Goal: Information Seeking & Learning: Find specific fact

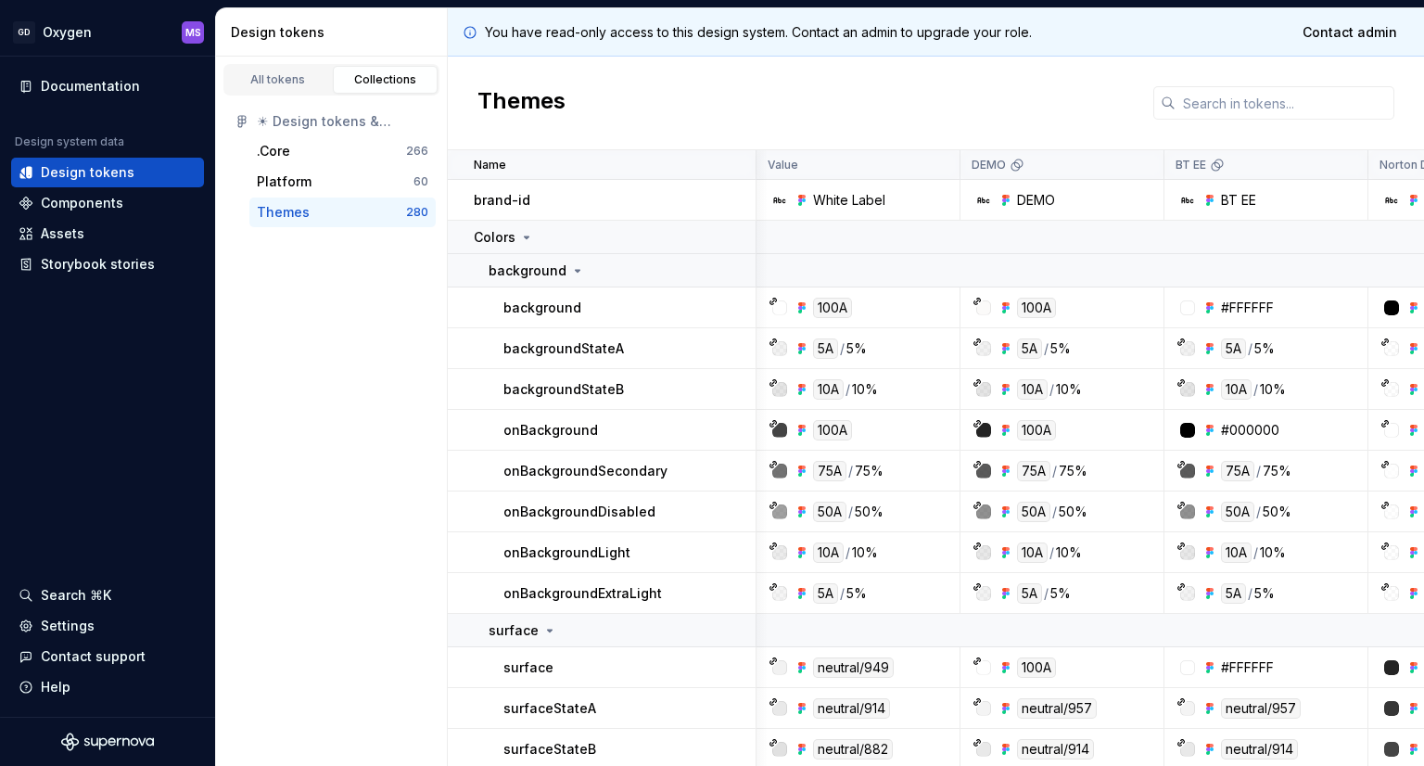
scroll to position [0, 4112]
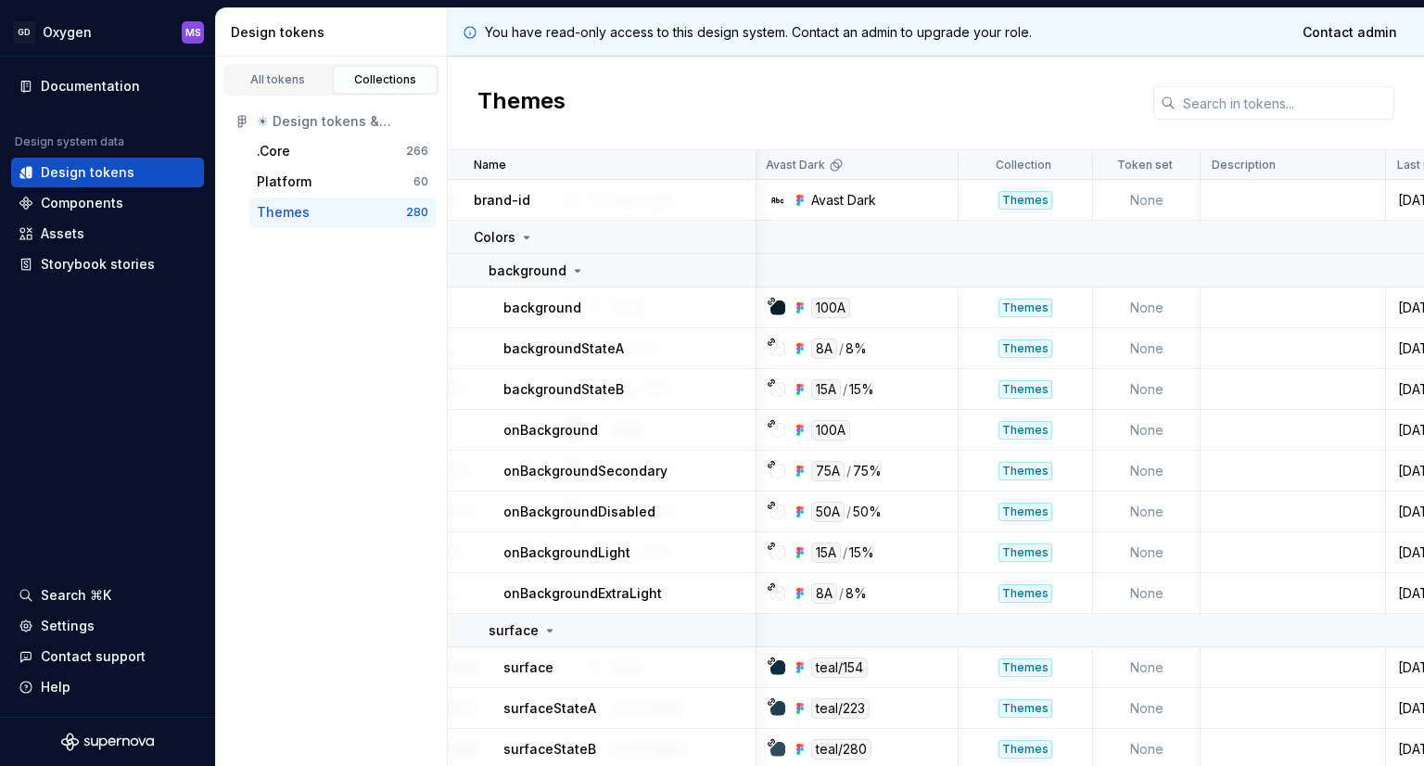
scroll to position [0, 4181]
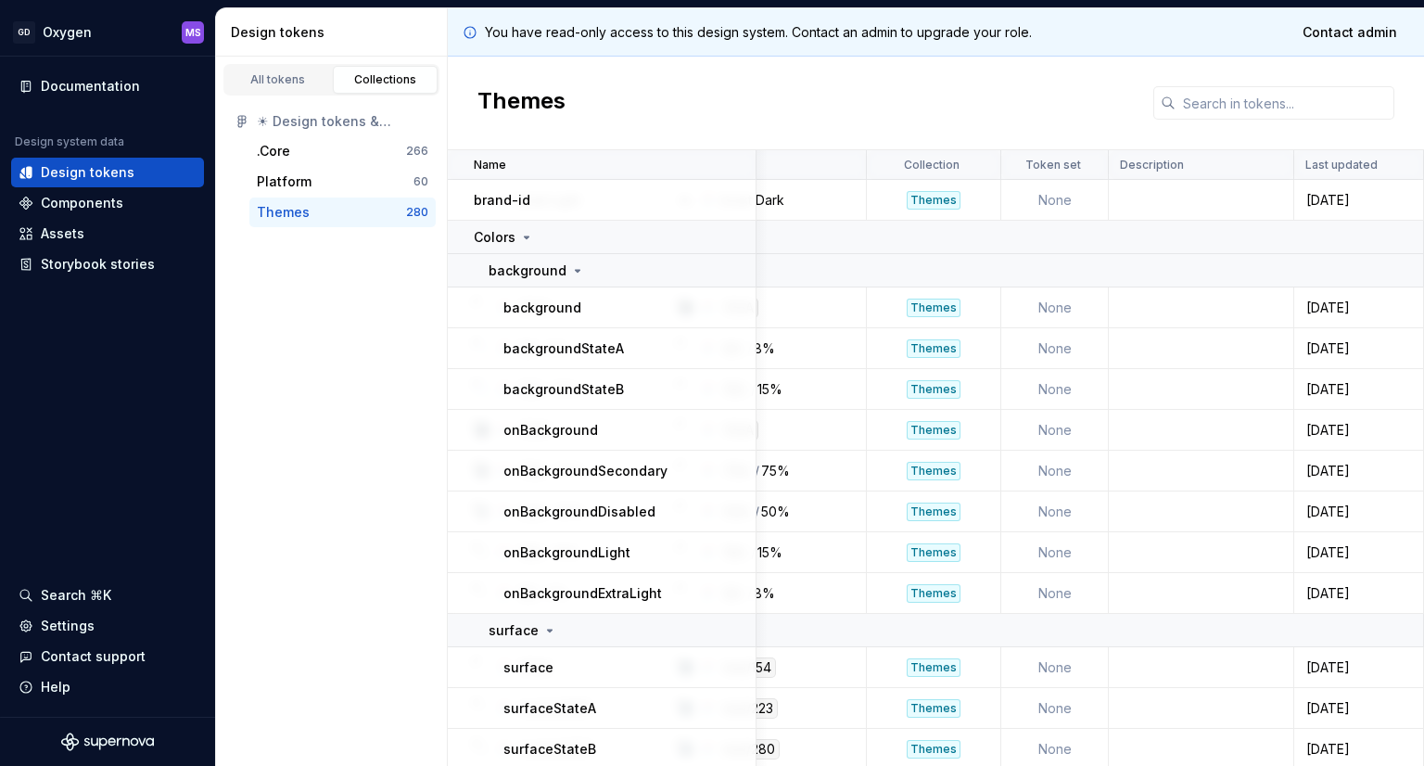
click at [307, 210] on div "Themes" at bounding box center [331, 212] width 149 height 19
click at [316, 185] on div "Platform" at bounding box center [335, 181] width 157 height 19
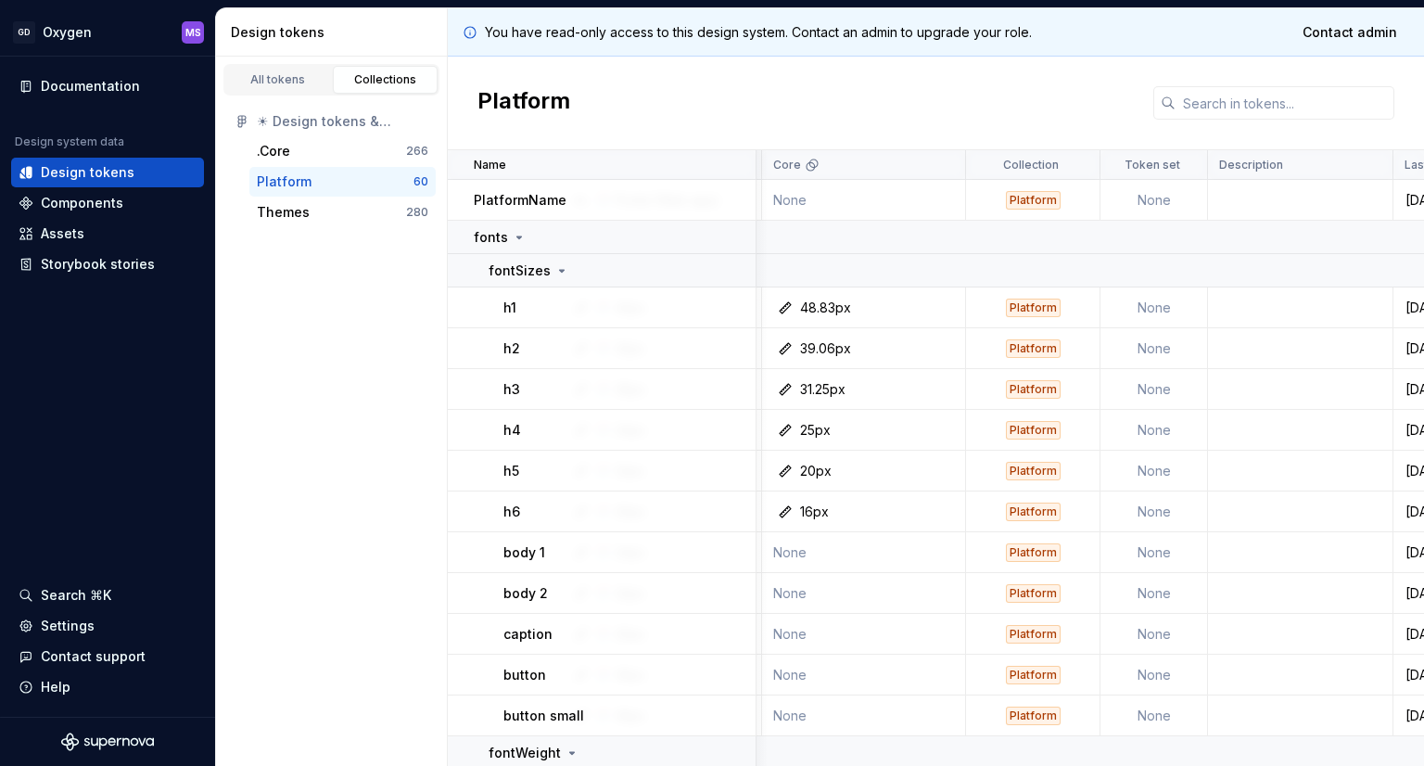
scroll to position [0, 684]
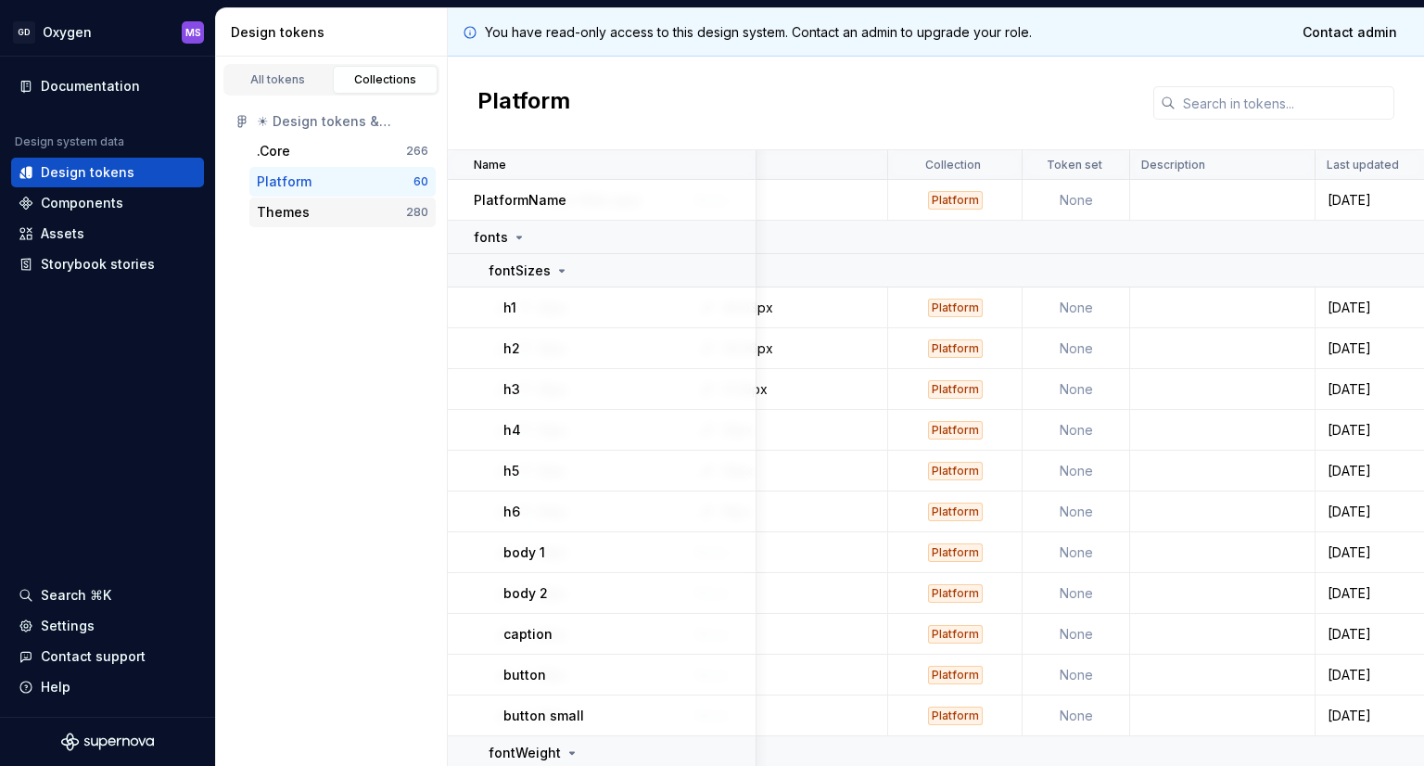
click at [294, 219] on div "Themes" at bounding box center [283, 212] width 53 height 19
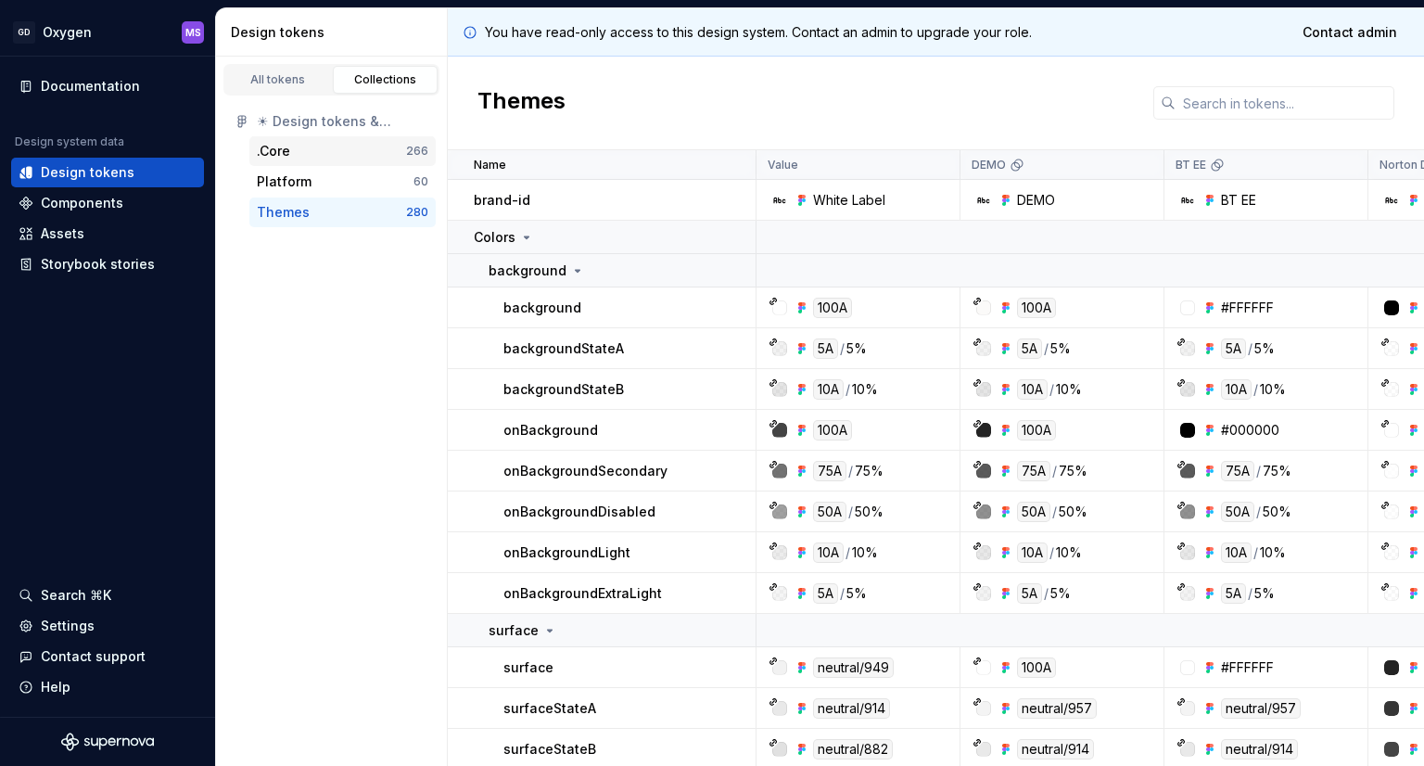
click at [311, 154] on div ".Core" at bounding box center [331, 151] width 149 height 19
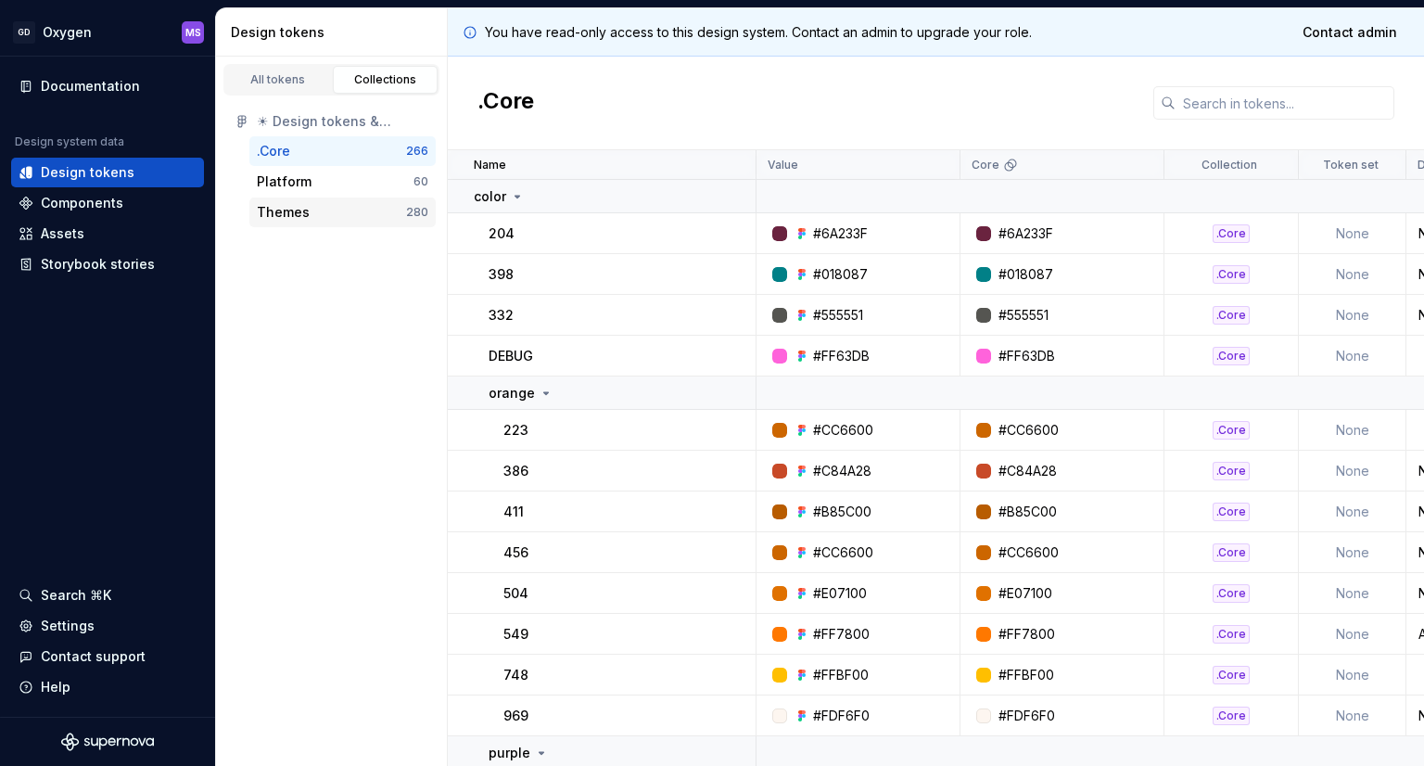
click at [298, 203] on div "Themes" at bounding box center [283, 212] width 53 height 19
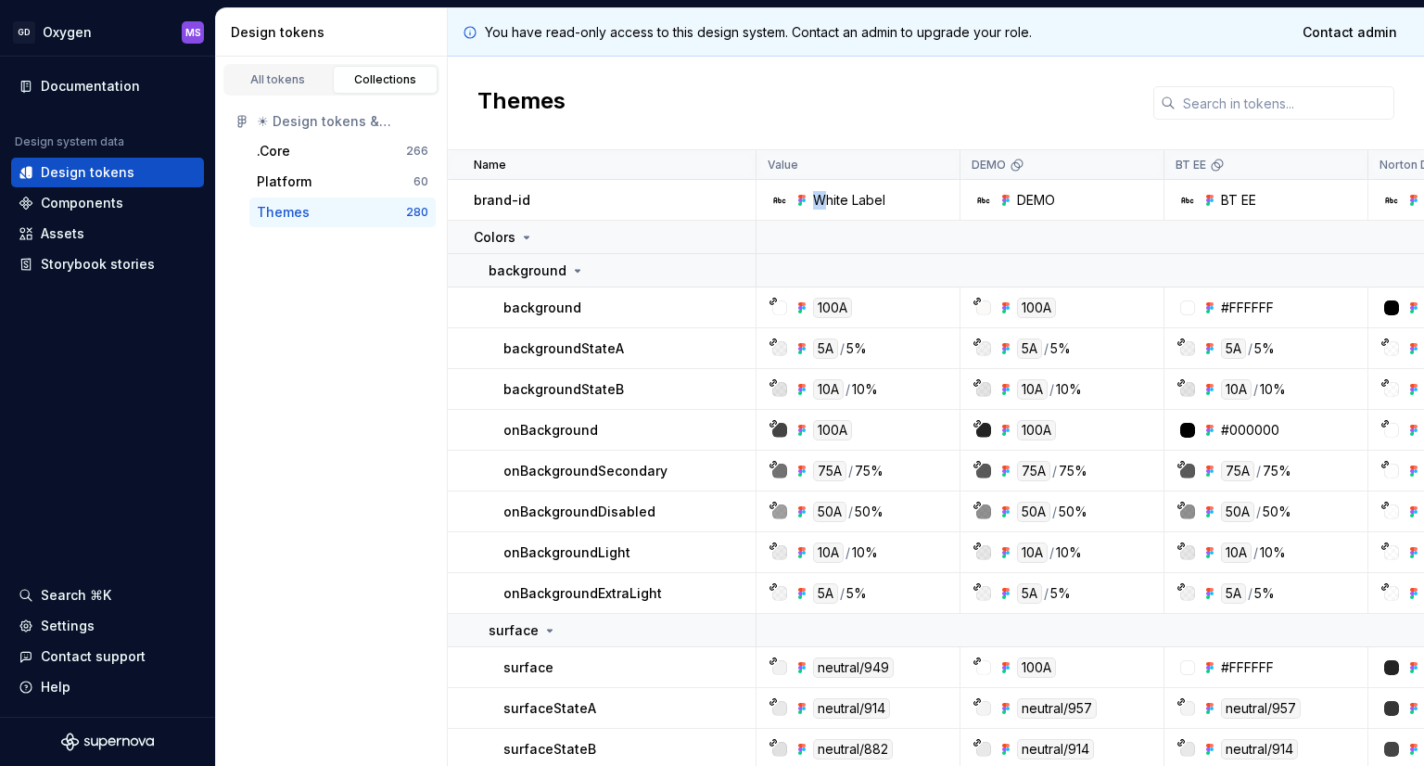
drag, startPoint x: 798, startPoint y: 197, endPoint x: 825, endPoint y: 200, distance: 27.0
click at [825, 200] on div "White Label" at bounding box center [839, 200] width 91 height 19
click at [818, 197] on div "White Label" at bounding box center [849, 200] width 72 height 19
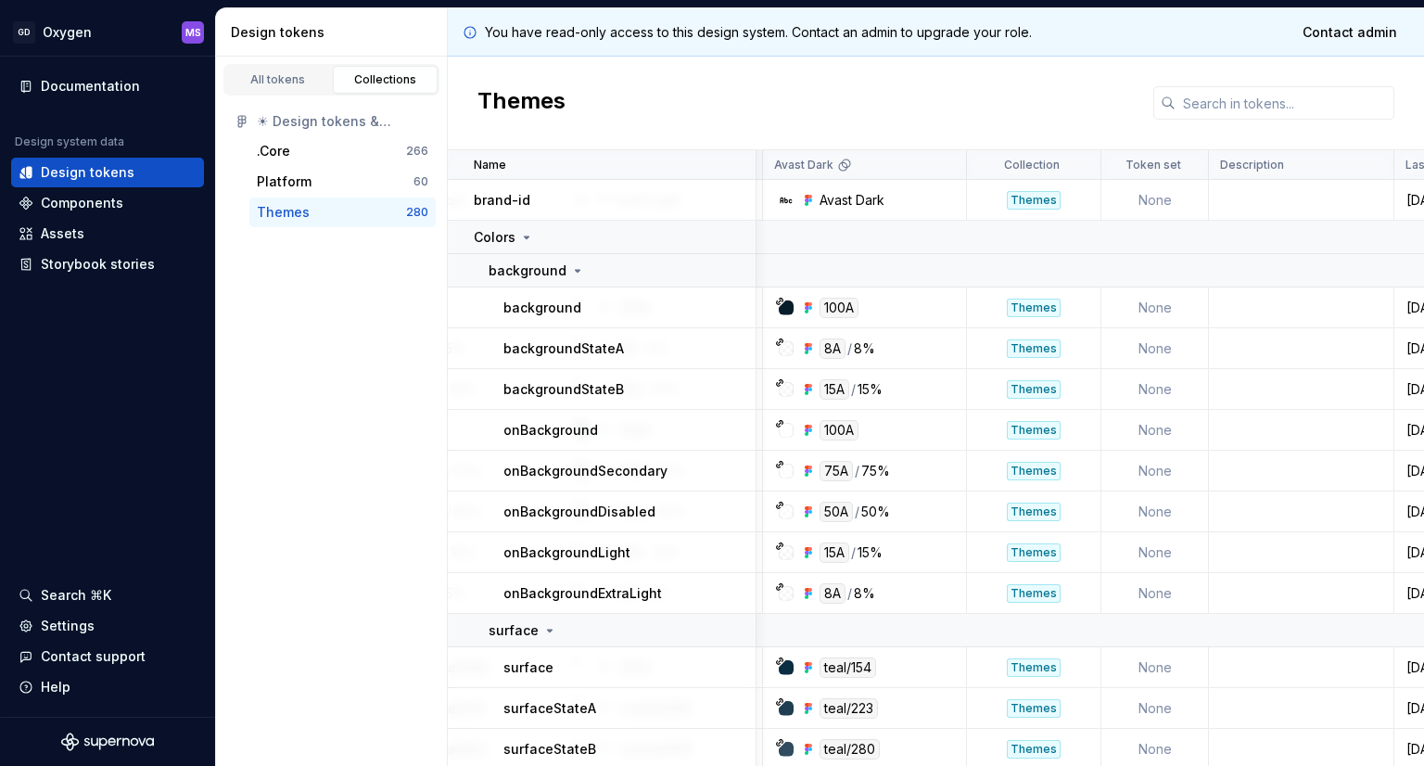
scroll to position [0, 4181]
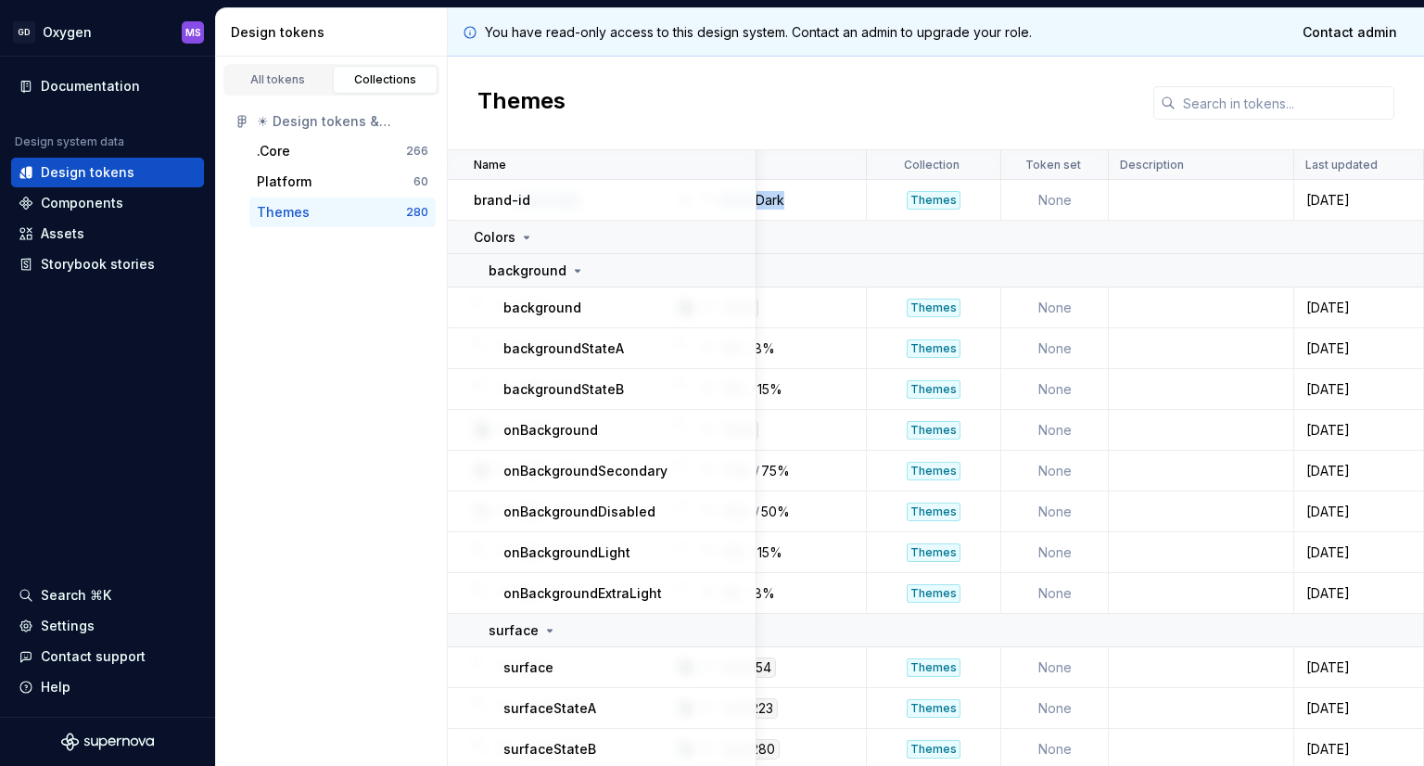
drag, startPoint x: 815, startPoint y: 197, endPoint x: 791, endPoint y: 184, distance: 27.8
copy tr "White Label DEMO BT [PERSON_NAME] Dark [PERSON_NAME] Refresh Light Norton Refre…"
click at [843, 171] on div "Avast Dark" at bounding box center [764, 165] width 181 height 15
